Goal: Task Accomplishment & Management: Use online tool/utility

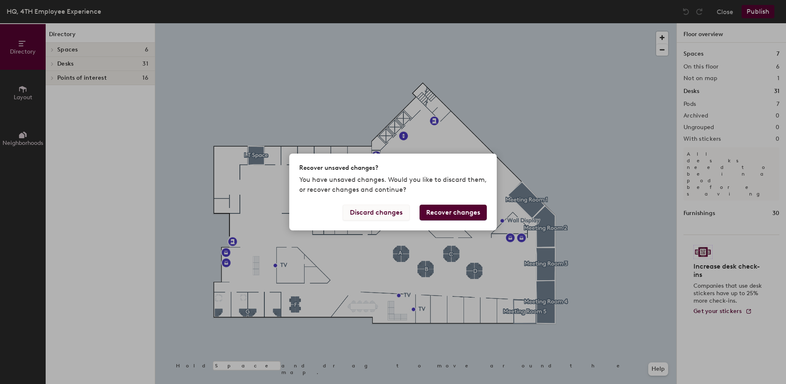
click at [372, 212] on button "Discard changes" at bounding box center [376, 213] width 67 height 16
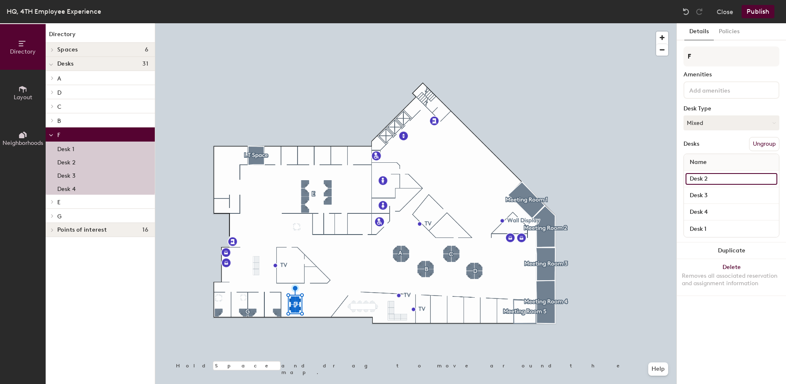
click at [711, 178] on input "Desk 2" at bounding box center [732, 179] width 92 height 12
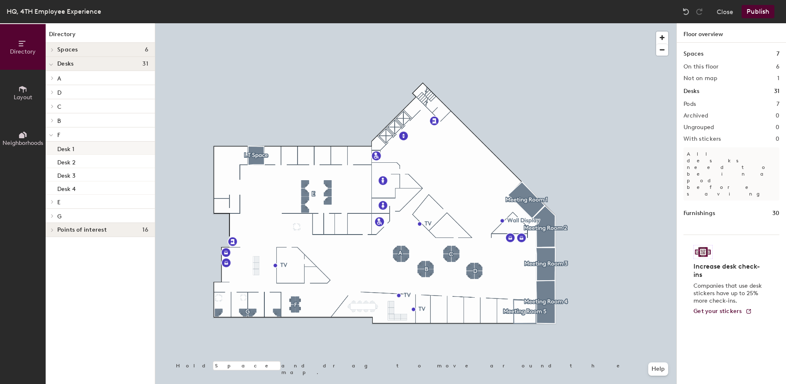
click at [87, 143] on div "Desk 1" at bounding box center [100, 148] width 109 height 13
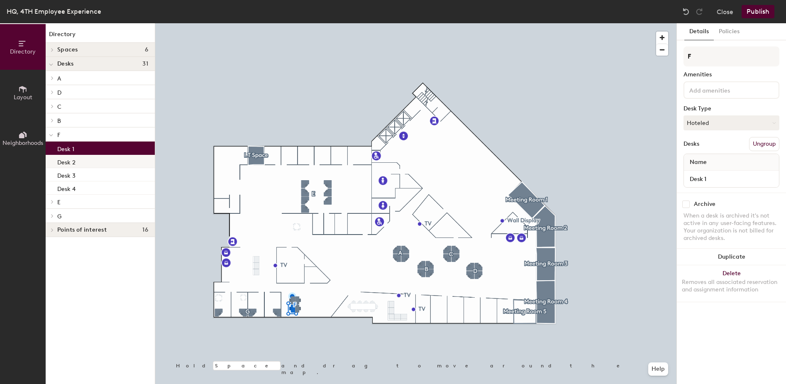
click at [89, 164] on div "Desk 2" at bounding box center [100, 161] width 109 height 13
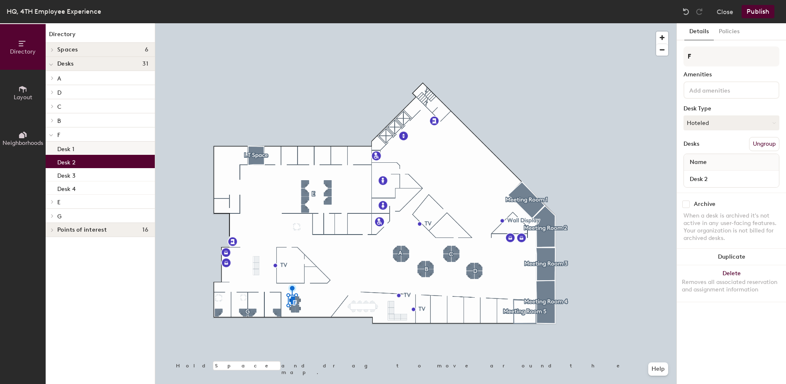
click at [84, 150] on div "Desk 1" at bounding box center [100, 148] width 109 height 13
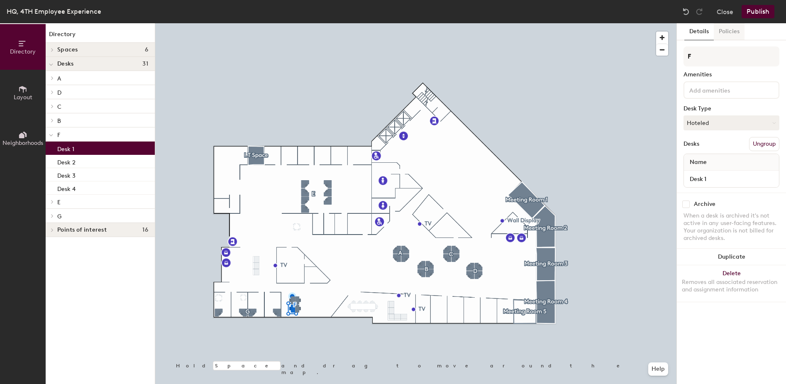
click at [733, 33] on button "Policies" at bounding box center [729, 31] width 31 height 17
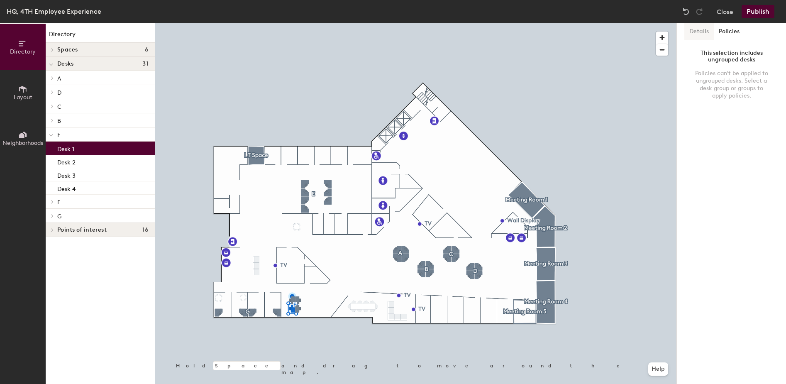
click at [698, 30] on button "Details" at bounding box center [699, 31] width 29 height 17
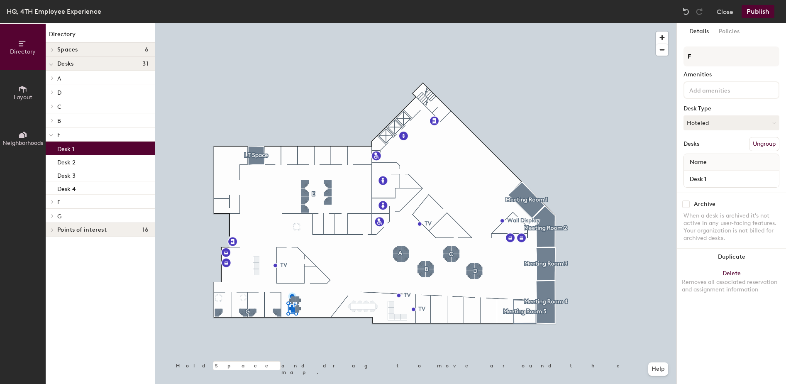
click at [22, 90] on icon at bounding box center [22, 89] width 9 height 9
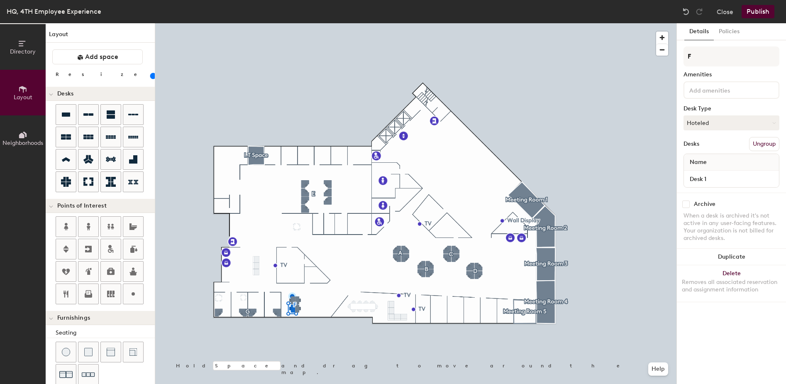
click at [19, 129] on button "Neighborhoods" at bounding box center [23, 138] width 46 height 46
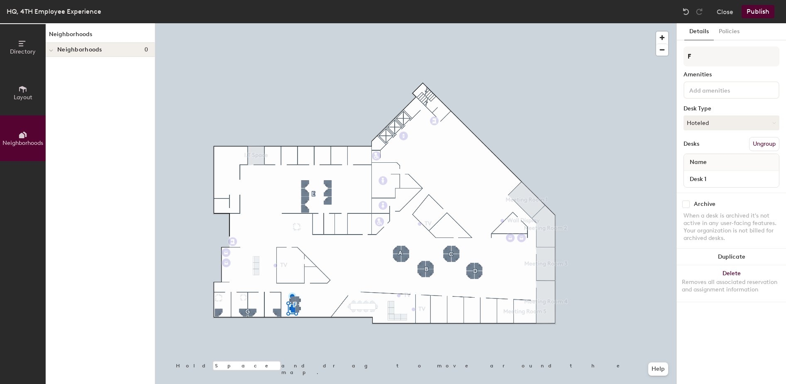
click at [27, 46] on button "Directory" at bounding box center [23, 47] width 46 height 46
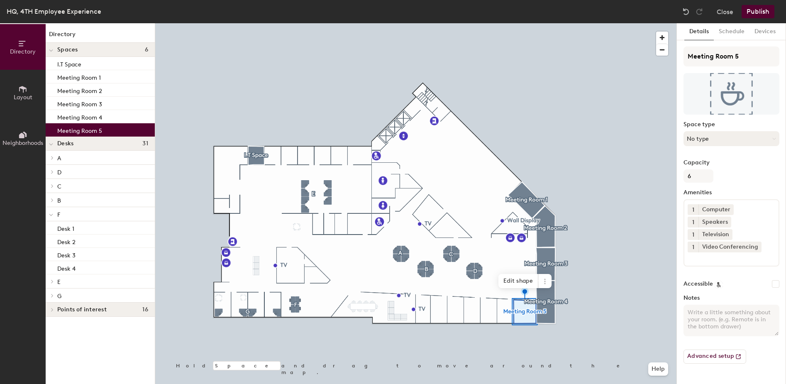
click at [774, 138] on icon at bounding box center [775, 139] width 4 height 4
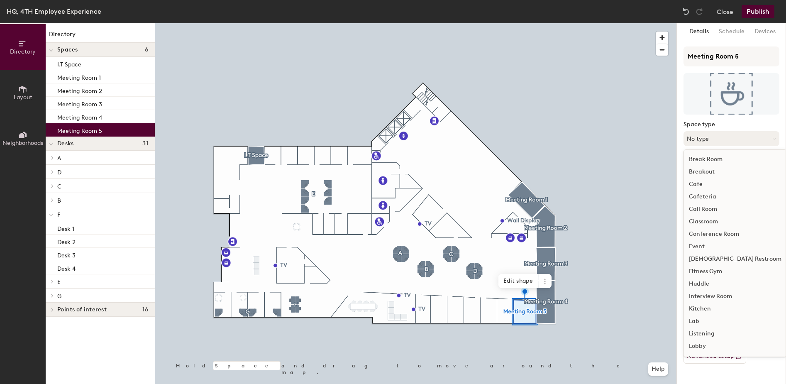
click at [775, 138] on icon at bounding box center [775, 139] width 4 height 4
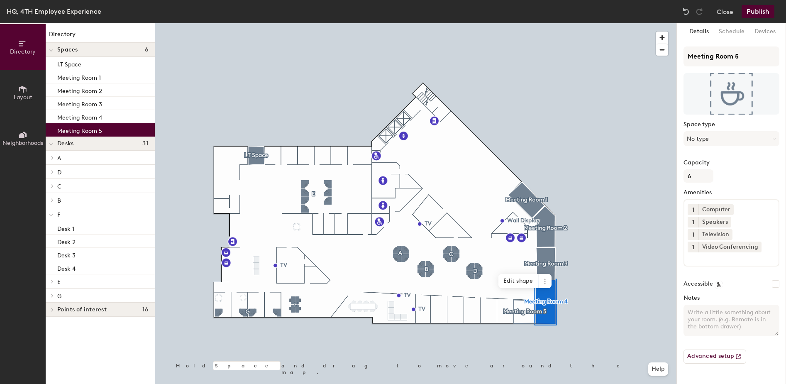
click at [87, 129] on p "Meeting Room 5" at bounding box center [79, 130] width 45 height 10
click at [89, 116] on p "Meeting Room 4" at bounding box center [79, 117] width 45 height 10
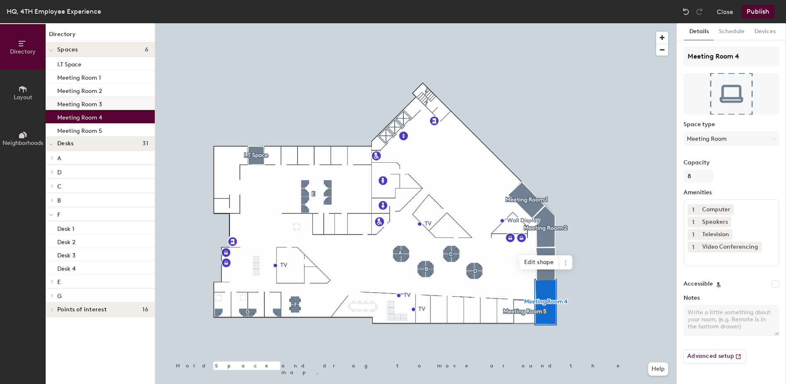
click at [86, 100] on p "Meeting Room 3" at bounding box center [79, 103] width 45 height 10
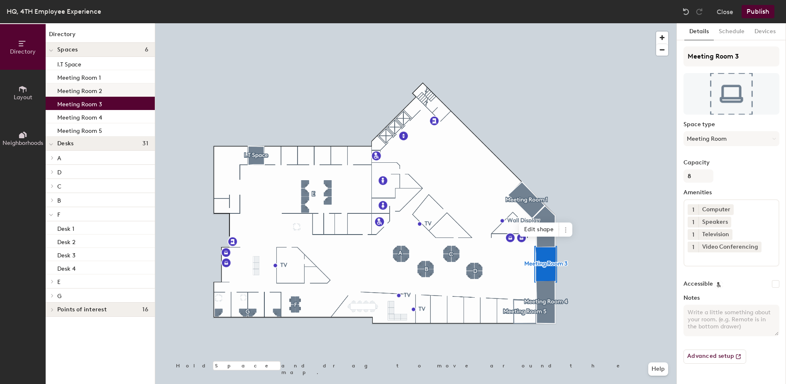
click at [88, 92] on p "Meeting Room 2" at bounding box center [79, 90] width 45 height 10
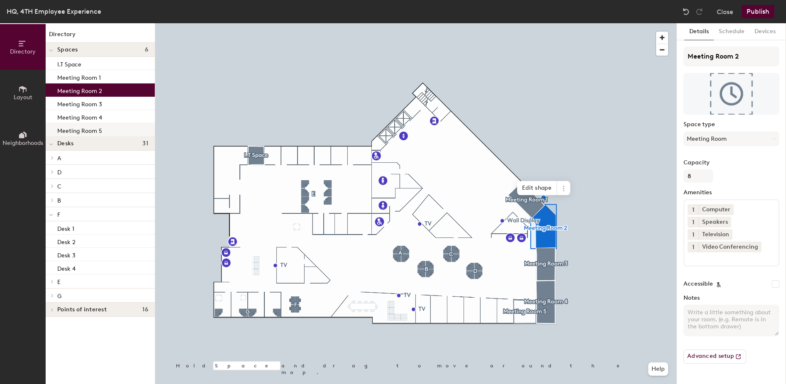
click at [89, 130] on p "Meeting Room 5" at bounding box center [79, 130] width 45 height 10
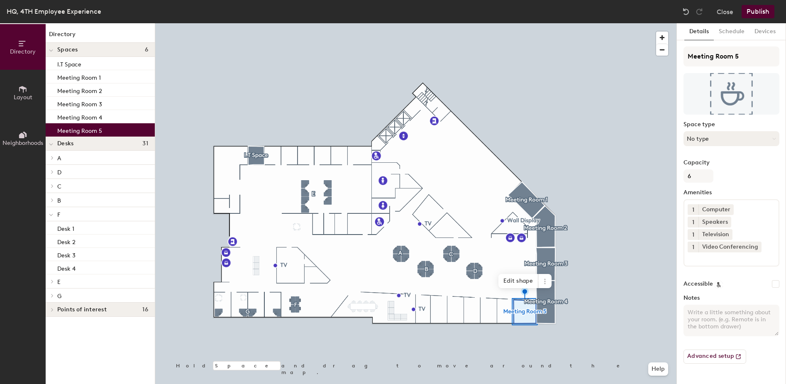
click at [725, 138] on button "No type" at bounding box center [732, 138] width 96 height 15
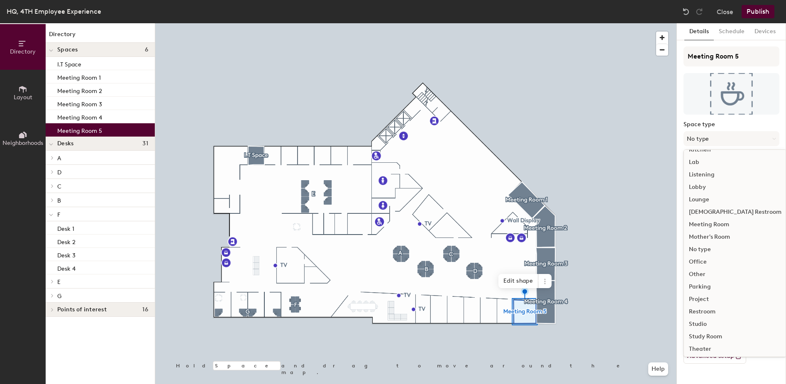
scroll to position [186, 0]
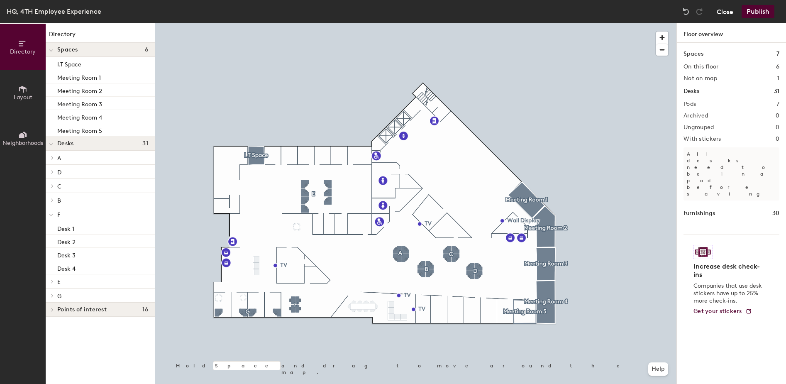
click at [728, 12] on button "Close" at bounding box center [725, 11] width 17 height 13
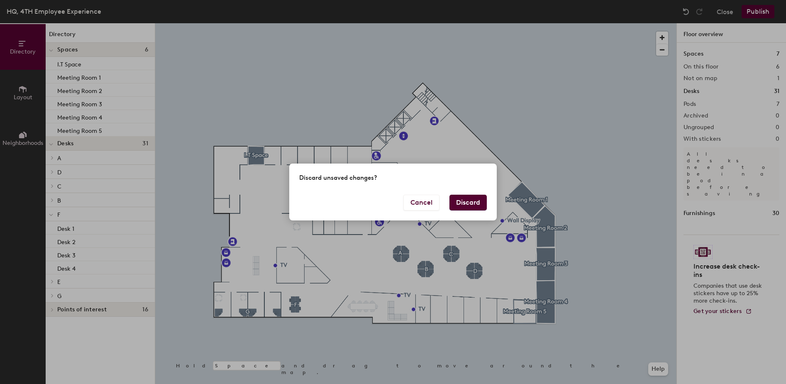
click at [468, 204] on button "Discard" at bounding box center [468, 203] width 37 height 16
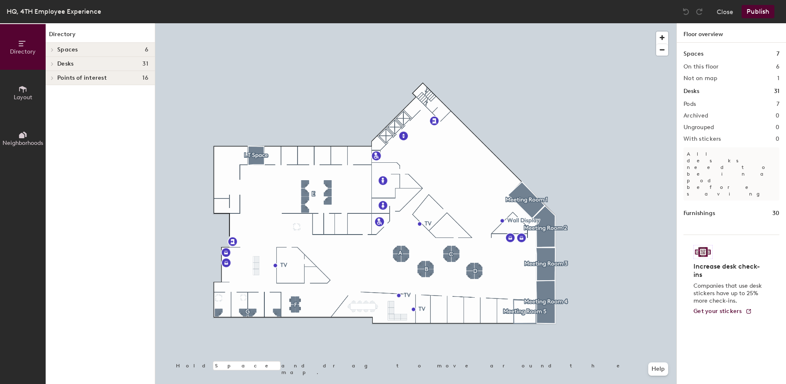
click at [53, 63] on icon at bounding box center [52, 64] width 3 height 4
click at [52, 135] on icon at bounding box center [52, 134] width 2 height 3
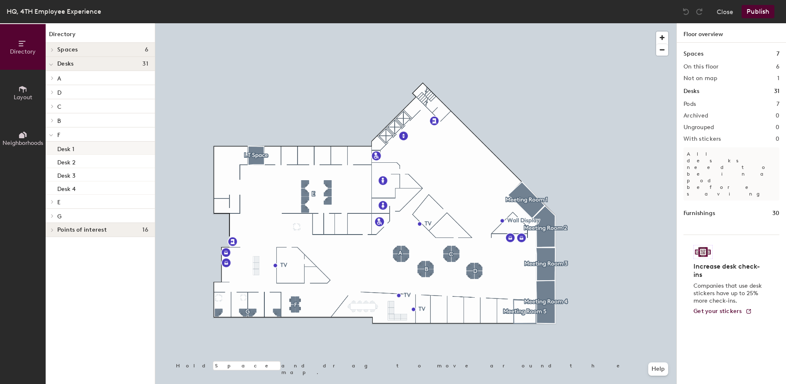
click at [68, 149] on p "Desk 1" at bounding box center [65, 148] width 17 height 10
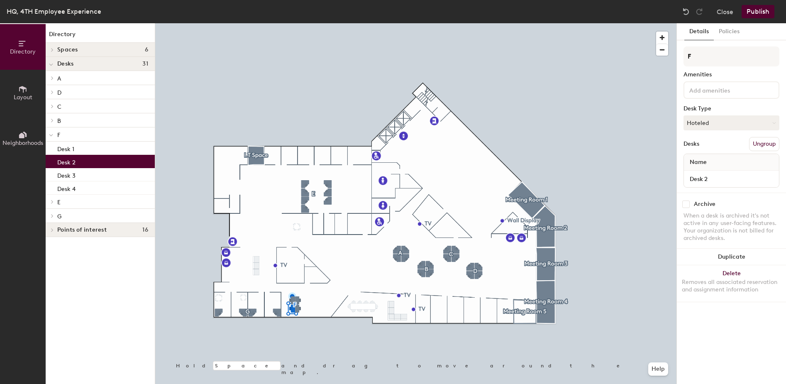
click at [68, 162] on p "Desk 2" at bounding box center [66, 162] width 18 height 10
click at [73, 175] on p "Desk 3" at bounding box center [66, 175] width 18 height 10
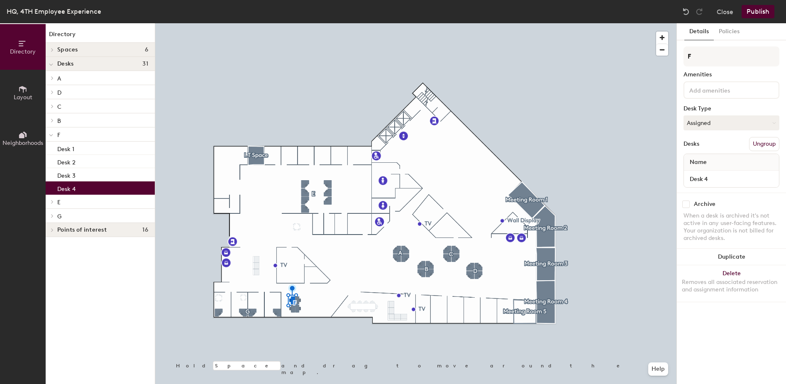
click at [75, 191] on p "Desk 4" at bounding box center [66, 188] width 18 height 10
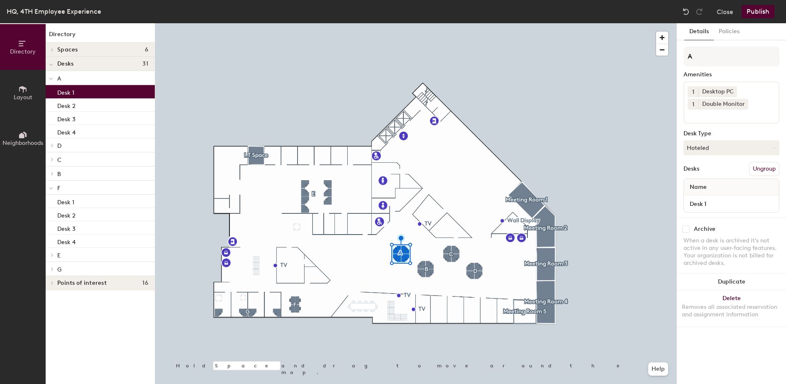
click at [71, 93] on p "Desk 1" at bounding box center [65, 92] width 17 height 10
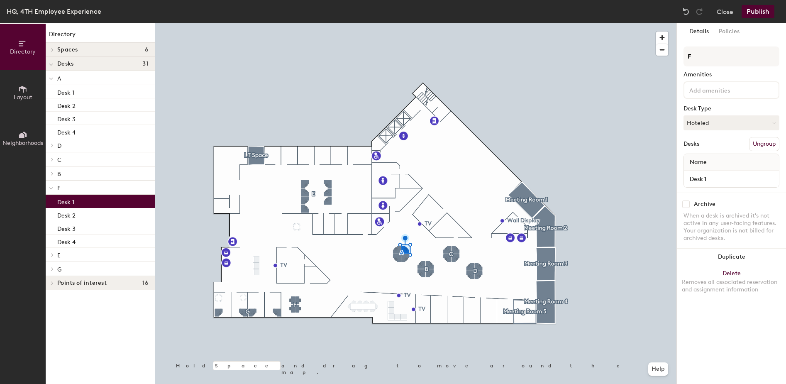
click at [74, 201] on p "Desk 1" at bounding box center [65, 201] width 17 height 10
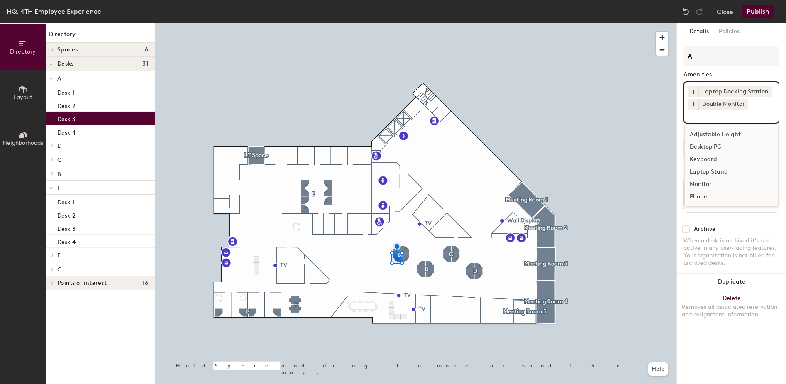
click at [758, 104] on div "1 Laptop Docking Station 1 Double Monitor Adjustable Height Desktop PC Keyboard…" at bounding box center [732, 102] width 96 height 42
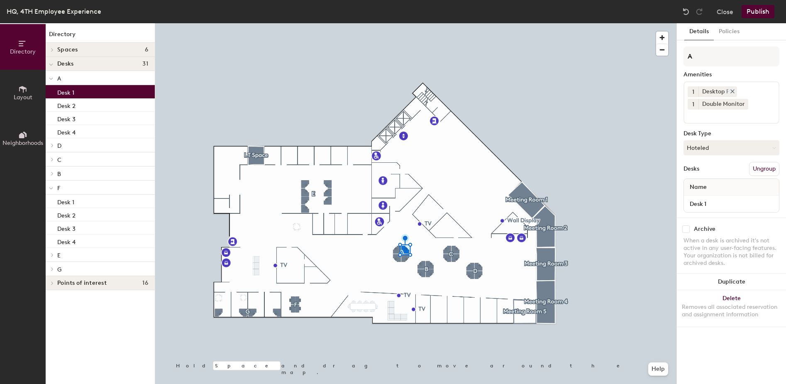
click at [734, 91] on icon at bounding box center [733, 91] width 6 height 6
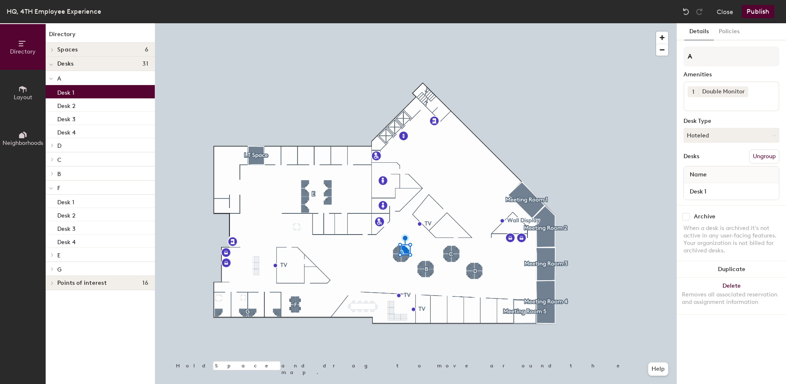
click at [746, 105] on input at bounding box center [725, 102] width 75 height 10
type input "Lap"
click at [726, 122] on div "Laptop Docking Station" at bounding box center [731, 122] width 93 height 12
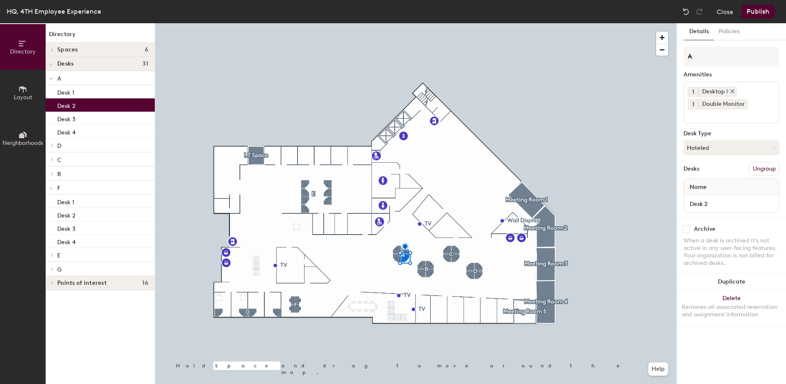
click at [733, 91] on icon at bounding box center [732, 91] width 3 height 3
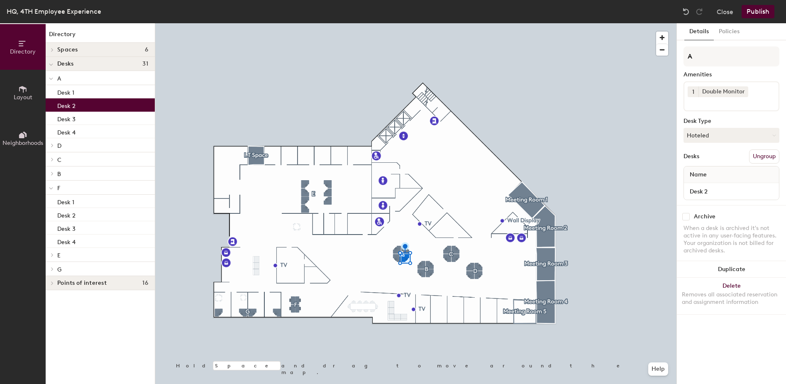
click at [745, 102] on input at bounding box center [725, 102] width 75 height 10
type input "Lapt"
click at [712, 121] on div "Laptop Docking Station" at bounding box center [731, 122] width 93 height 12
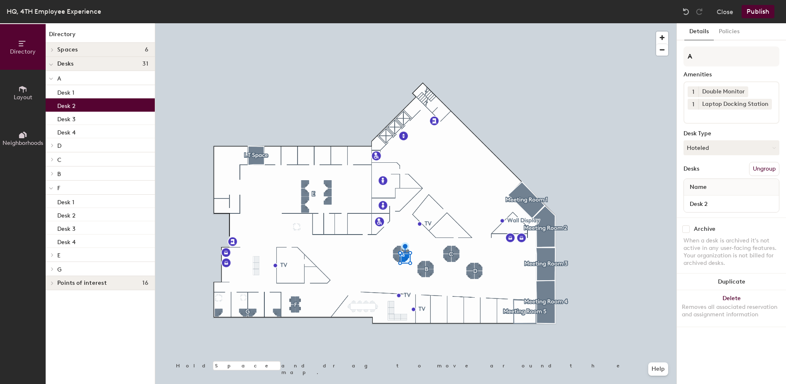
click at [761, 12] on button "Publish" at bounding box center [758, 11] width 33 height 13
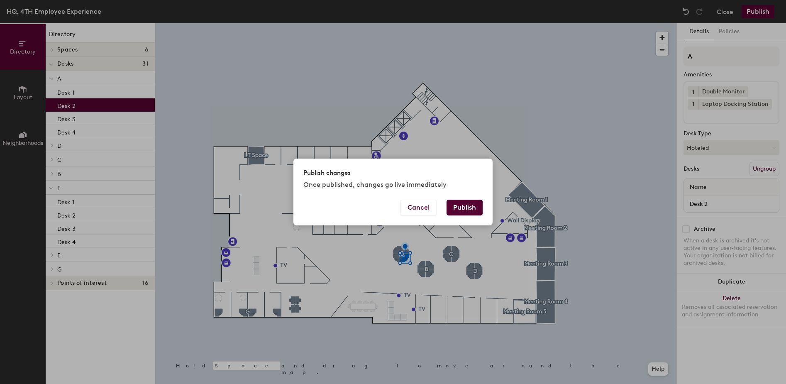
click at [462, 204] on button "Publish" at bounding box center [465, 208] width 36 height 16
